Goal: Transaction & Acquisition: Purchase product/service

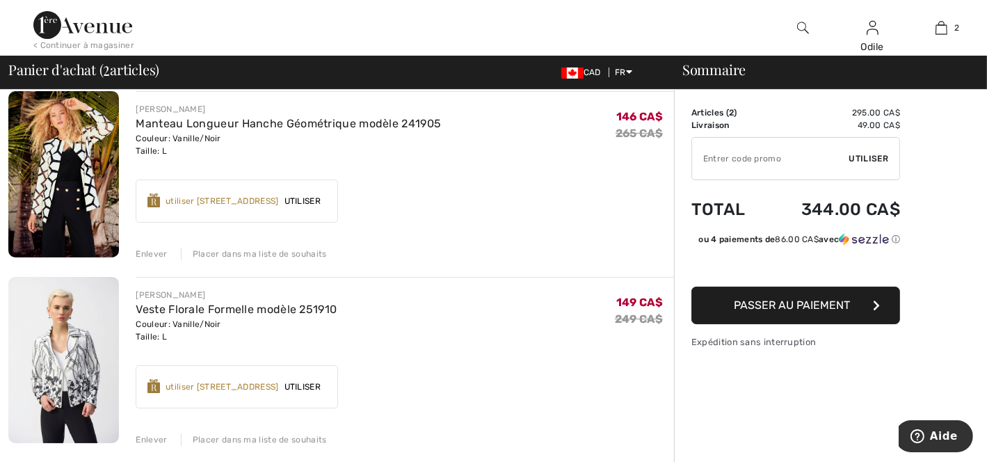
scroll to position [110, 0]
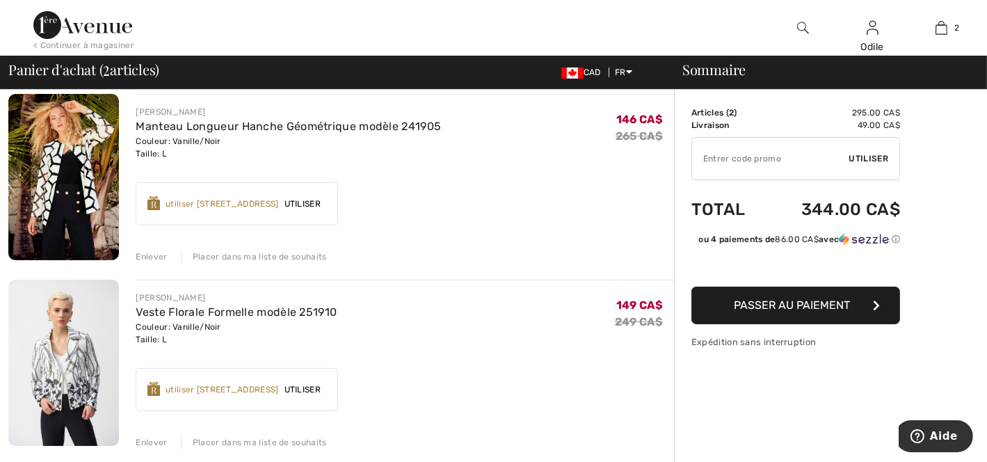
click at [326, 200] on span "Utiliser" at bounding box center [302, 204] width 47 height 13
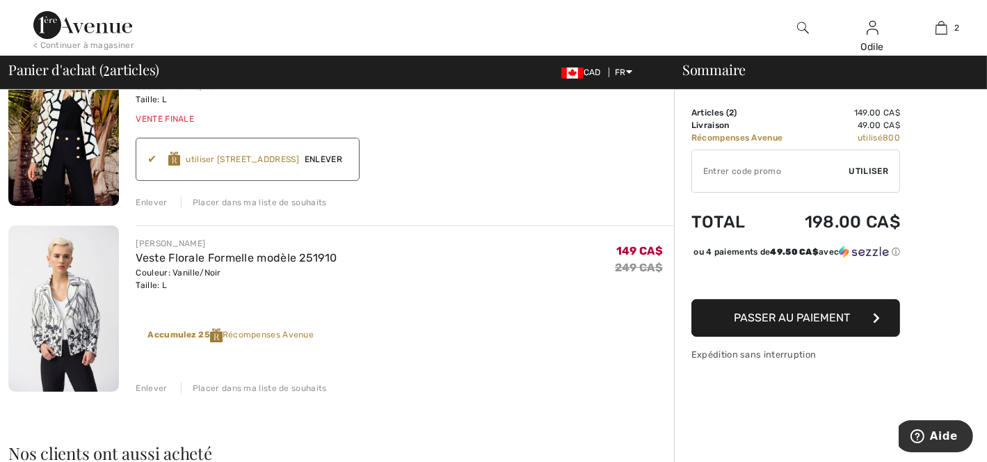
scroll to position [0, 0]
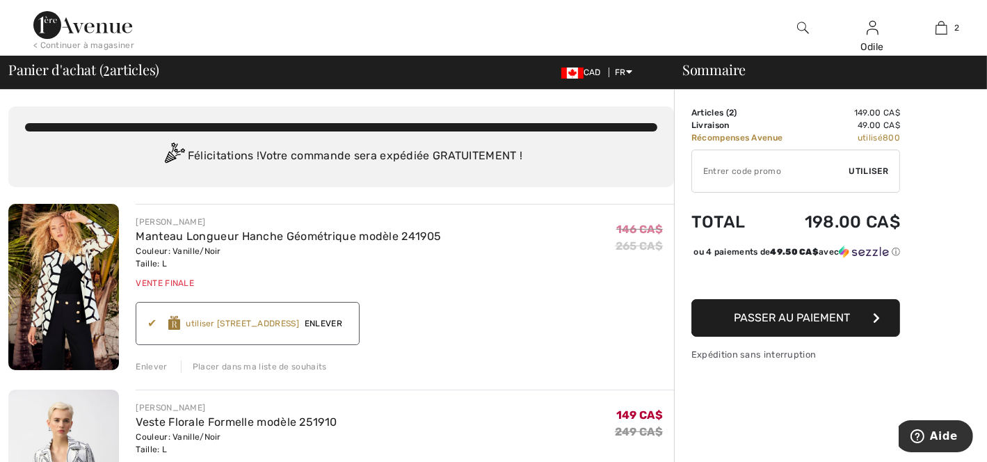
click at [790, 324] on span "Passer au paiement" at bounding box center [793, 317] width 116 height 13
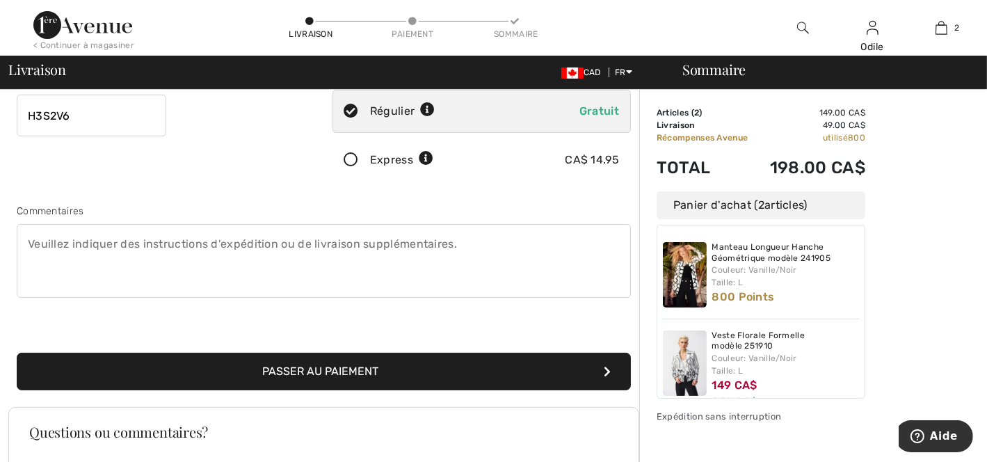
scroll to position [271, 0]
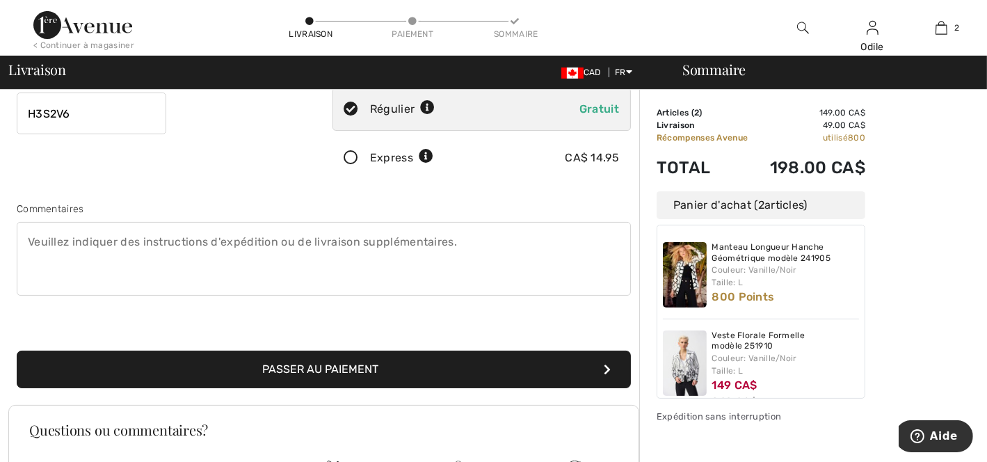
click at [397, 367] on button "Passer au paiement" at bounding box center [324, 370] width 614 height 38
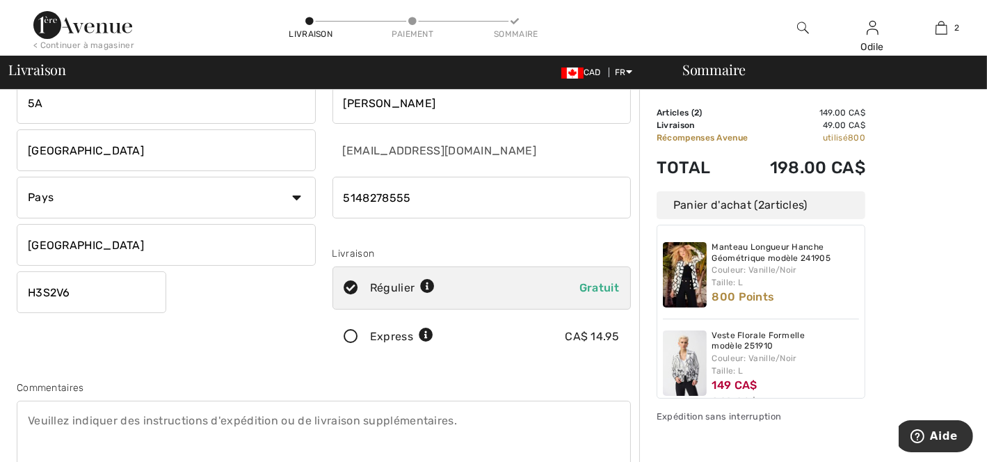
scroll to position [0, 0]
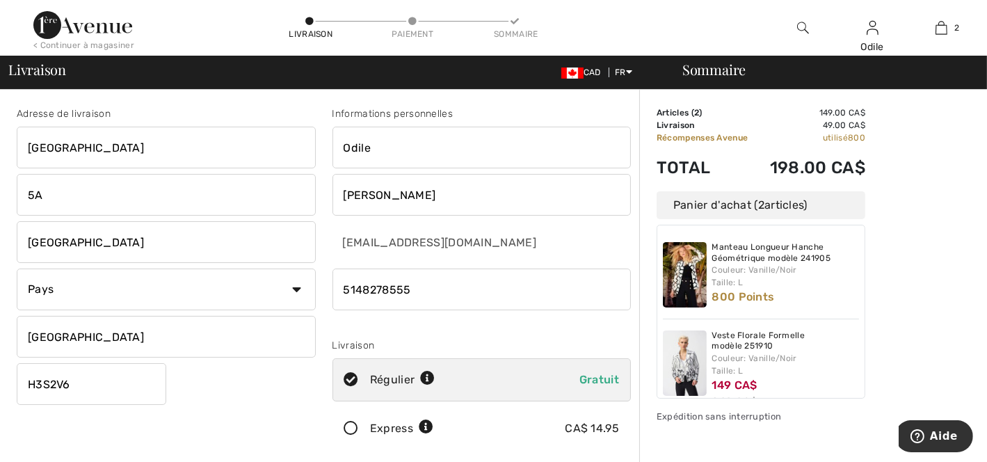
click at [296, 291] on select "Pays Canada États-Unis Afghanistan Afrique du Sud Aland Albanie Algérie Allemag…" at bounding box center [166, 290] width 299 height 42
select select "CA"
click at [17, 269] on select "Pays Canada États-Unis Afghanistan Afrique du Sud Aland Albanie Algérie Allemag…" at bounding box center [166, 290] width 299 height 42
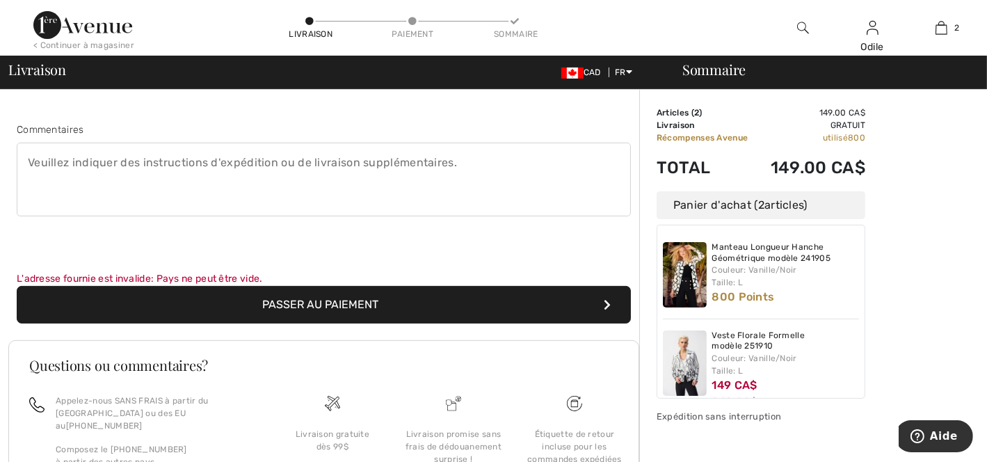
scroll to position [351, 0]
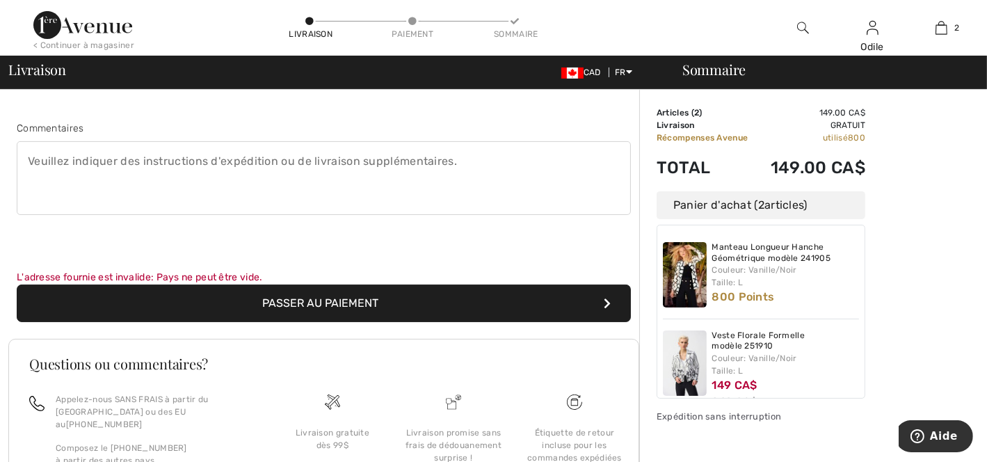
click at [333, 302] on button "Passer au paiement" at bounding box center [324, 304] width 614 height 38
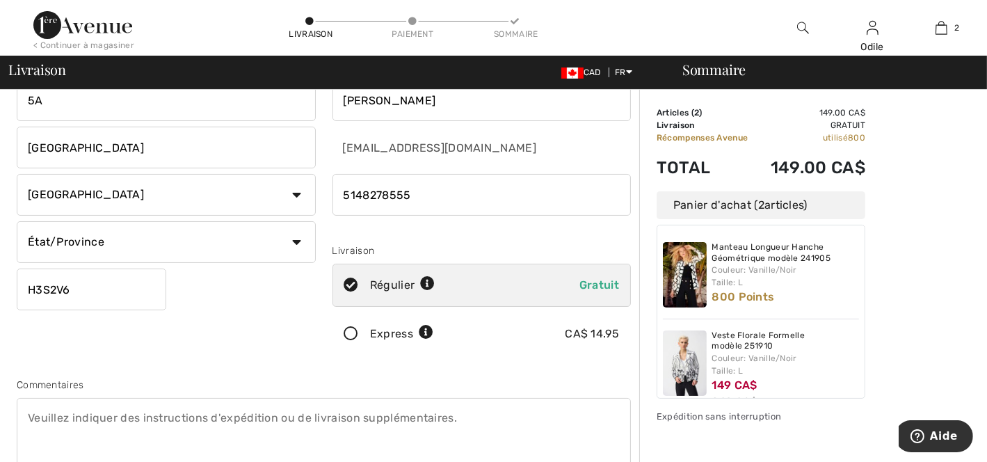
scroll to position [84, 0]
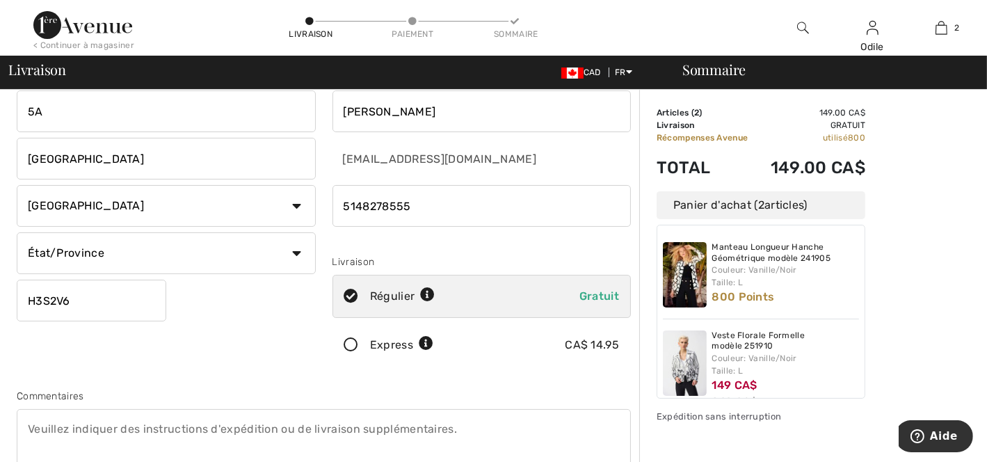
click at [299, 250] on select "État/Province Alberta Colombie-Britannique Ile-du-Prince-Edward Manitoba Nouvea…" at bounding box center [166, 253] width 299 height 42
select select "QC"
click at [17, 232] on select "État/Province Alberta Colombie-Britannique Ile-du-Prince-Edward Manitoba Nouvea…" at bounding box center [166, 253] width 299 height 42
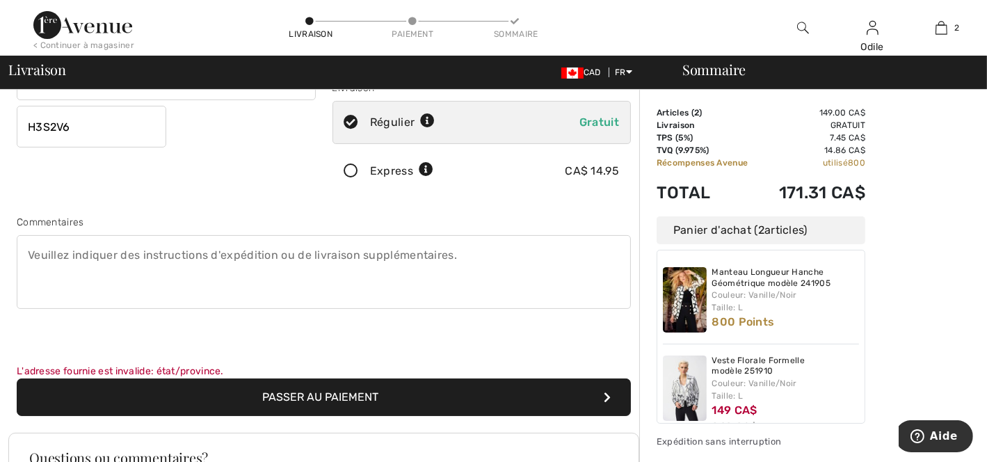
scroll to position [261, 0]
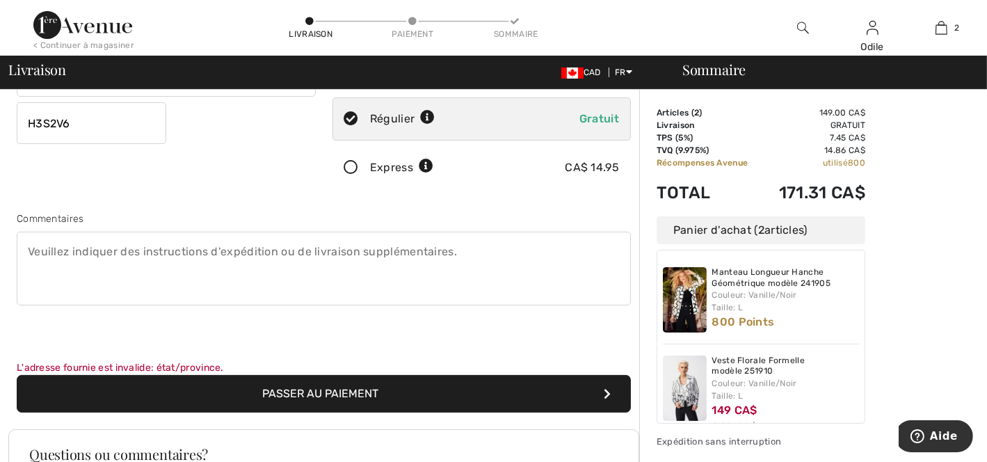
click at [340, 395] on button "Passer au paiement" at bounding box center [324, 394] width 614 height 38
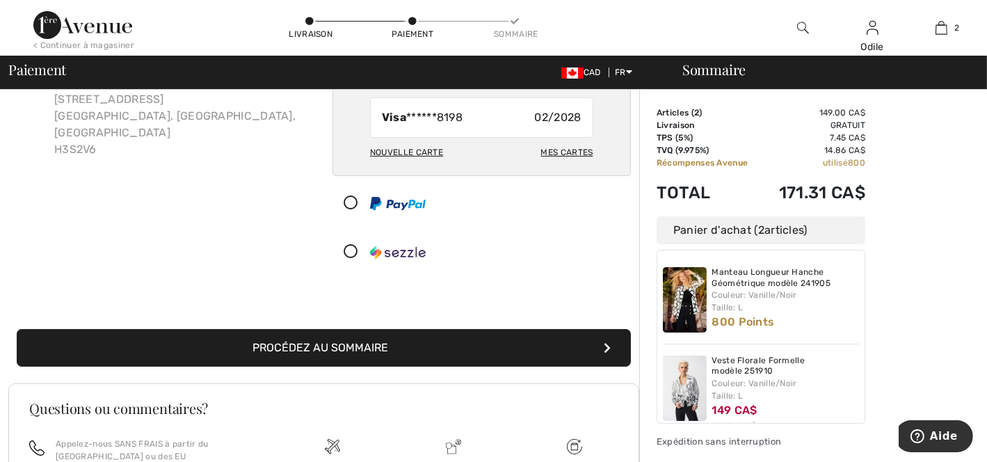
scroll to position [122, 0]
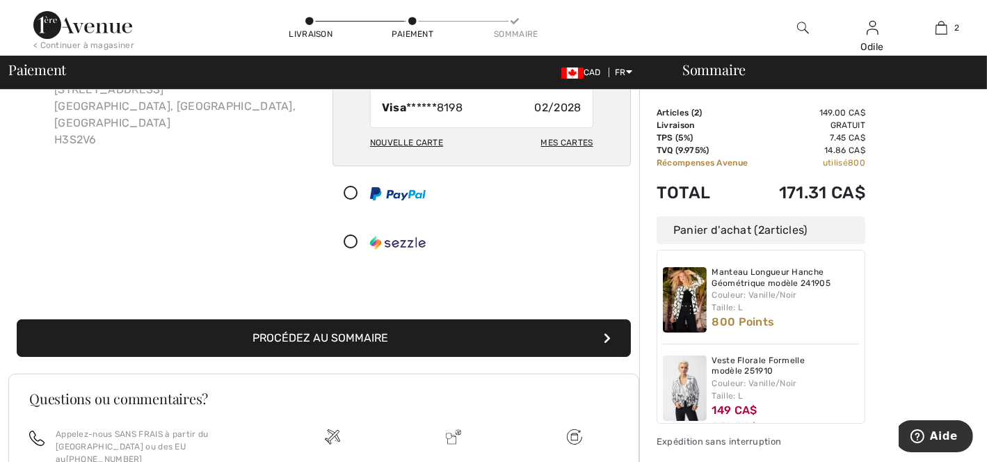
click at [361, 339] on button "Procédez au sommaire" at bounding box center [324, 338] width 614 height 38
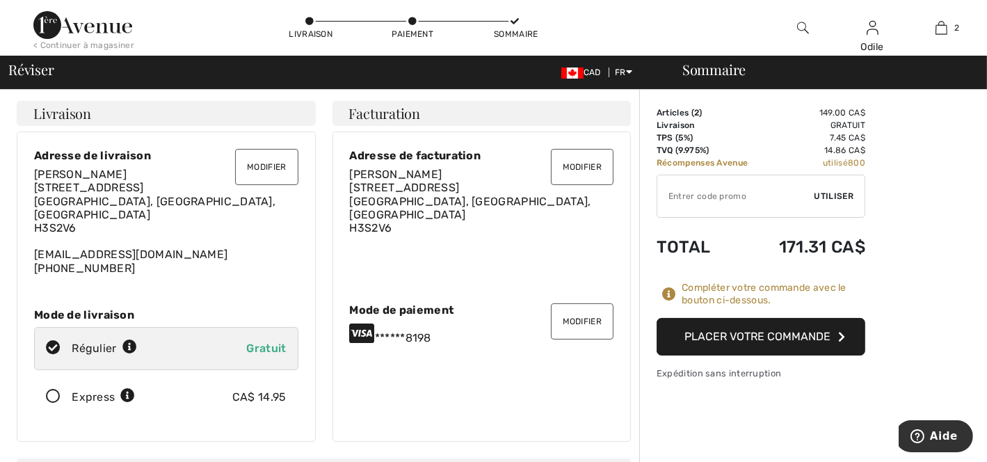
click at [731, 333] on button "Placer votre commande" at bounding box center [761, 337] width 209 height 38
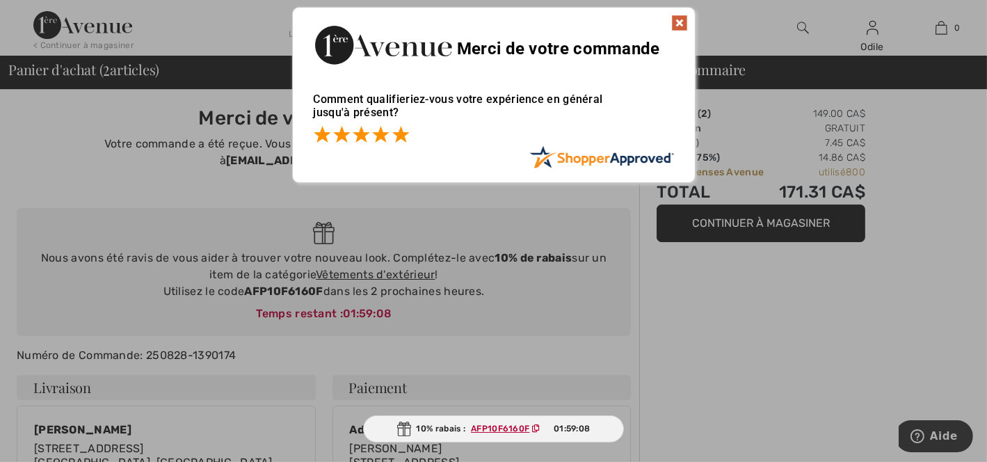
click at [404, 133] on span at bounding box center [400, 134] width 17 height 17
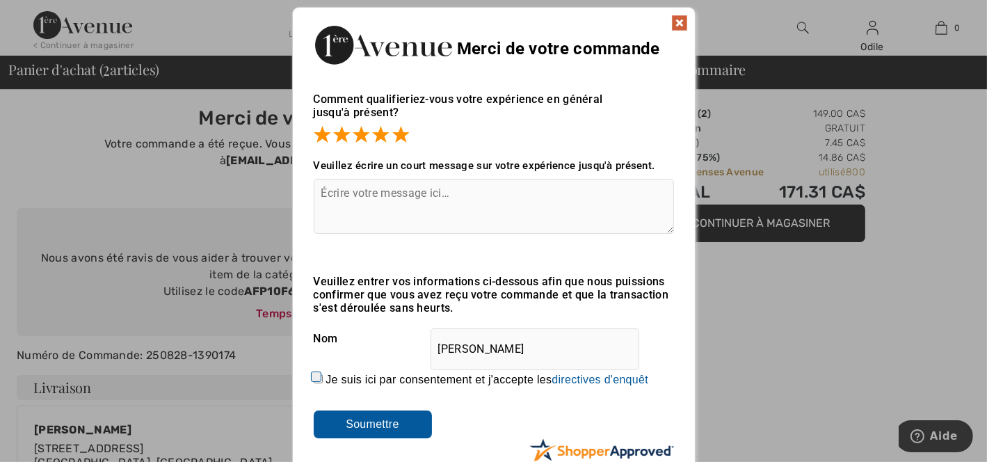
click at [315, 374] on input "Je suis ici par consentement et j'accepte les En soumettant une évaluation, vou…" at bounding box center [318, 378] width 9 height 9
checkbox input "true"
click at [383, 422] on input "Soumettre" at bounding box center [373, 425] width 118 height 28
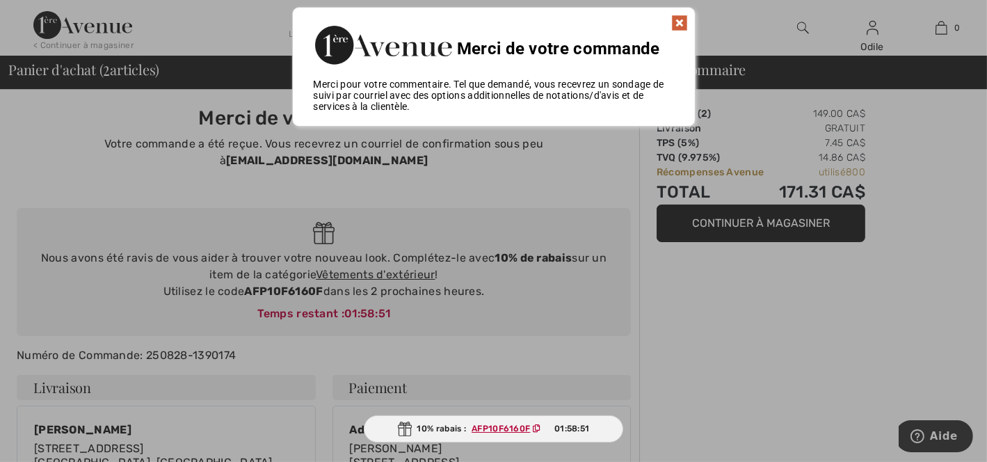
click at [683, 22] on img at bounding box center [679, 23] width 17 height 17
